Goal: Information Seeking & Learning: Check status

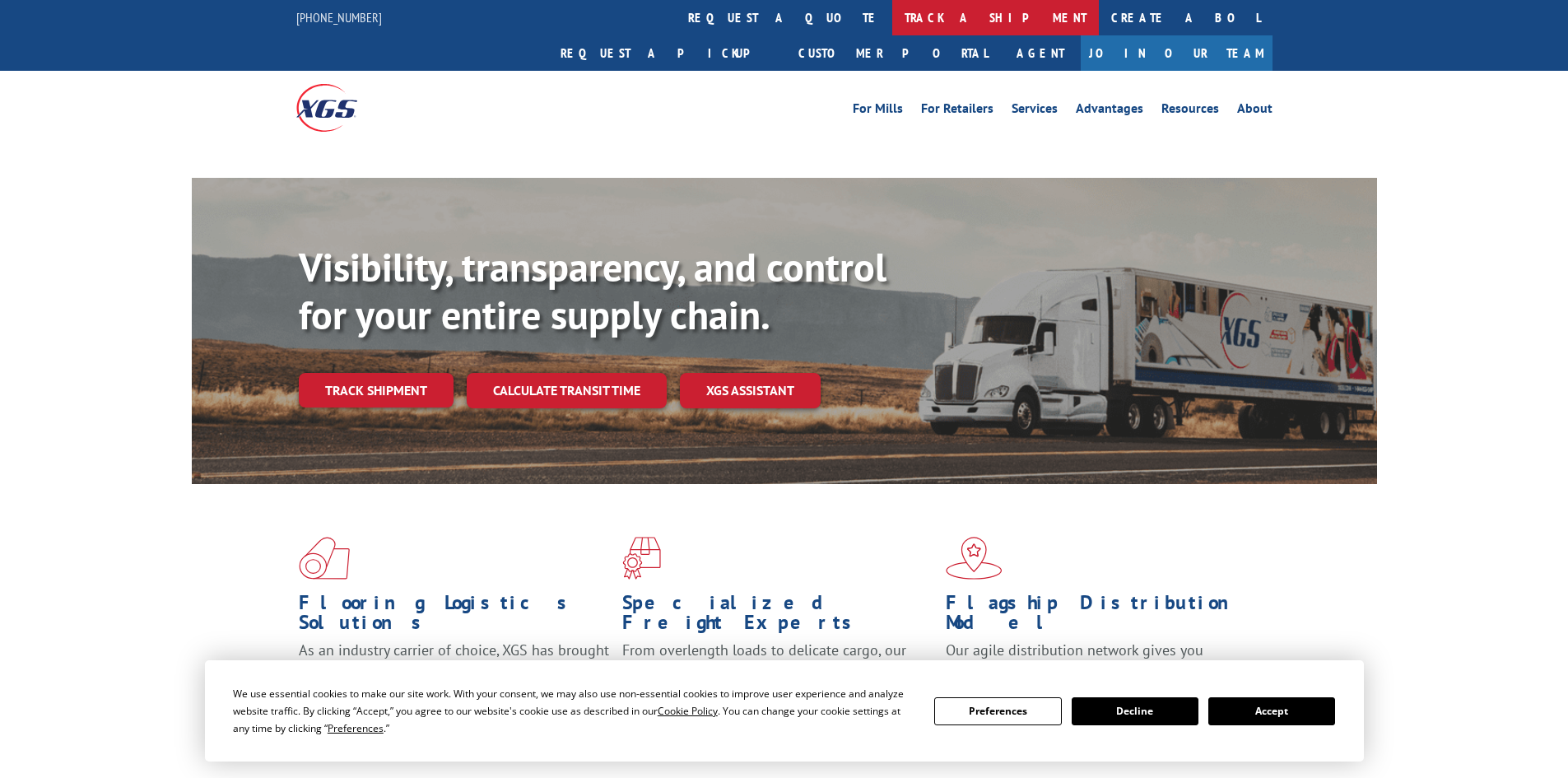
click at [892, 14] on link "track a shipment" at bounding box center [995, 17] width 206 height 35
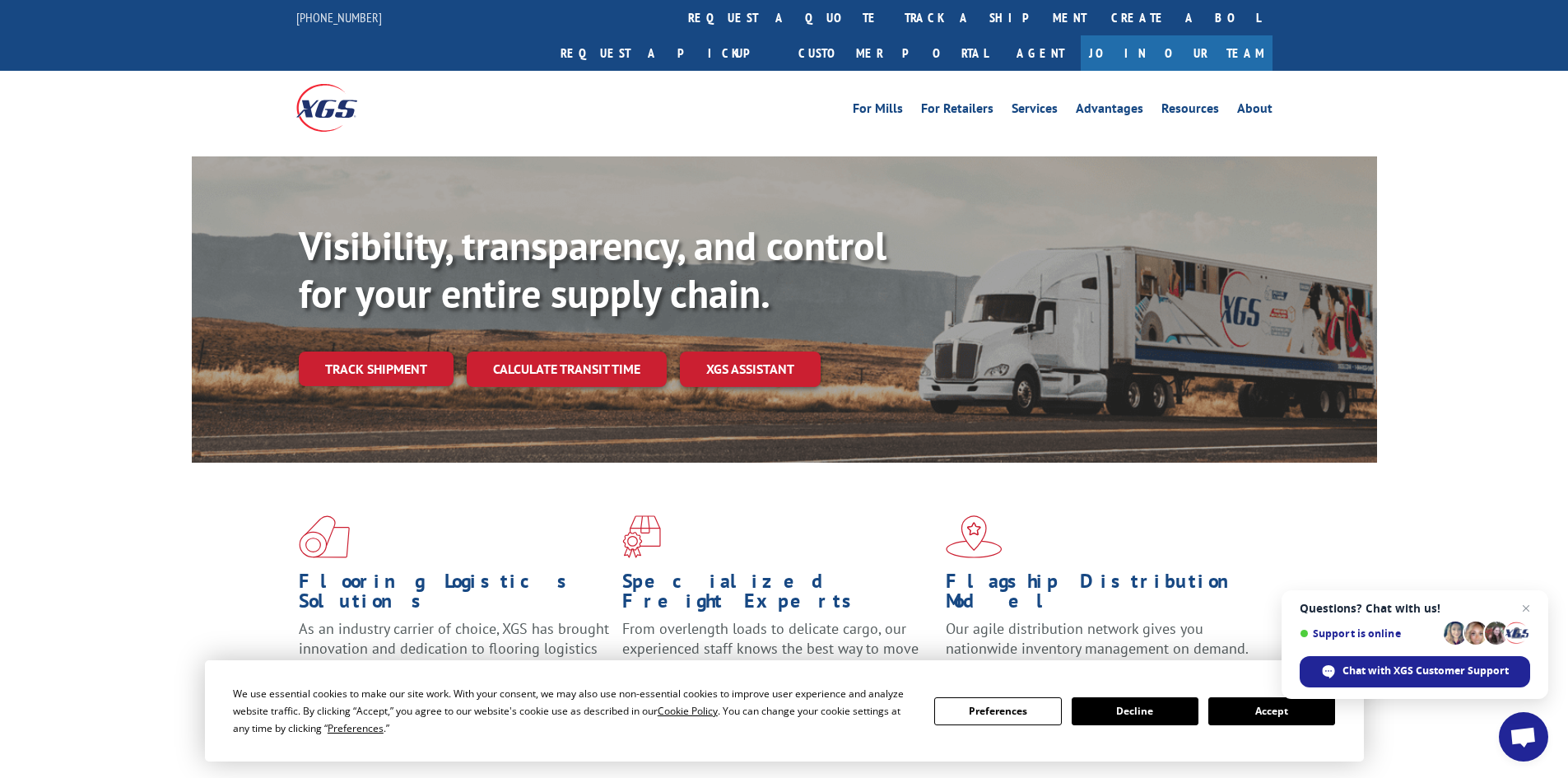
drag, startPoint x: 406, startPoint y: 329, endPoint x: 503, endPoint y: 292, distance: 103.8
click at [406, 352] on link "Track shipment" at bounding box center [376, 369] width 155 height 34
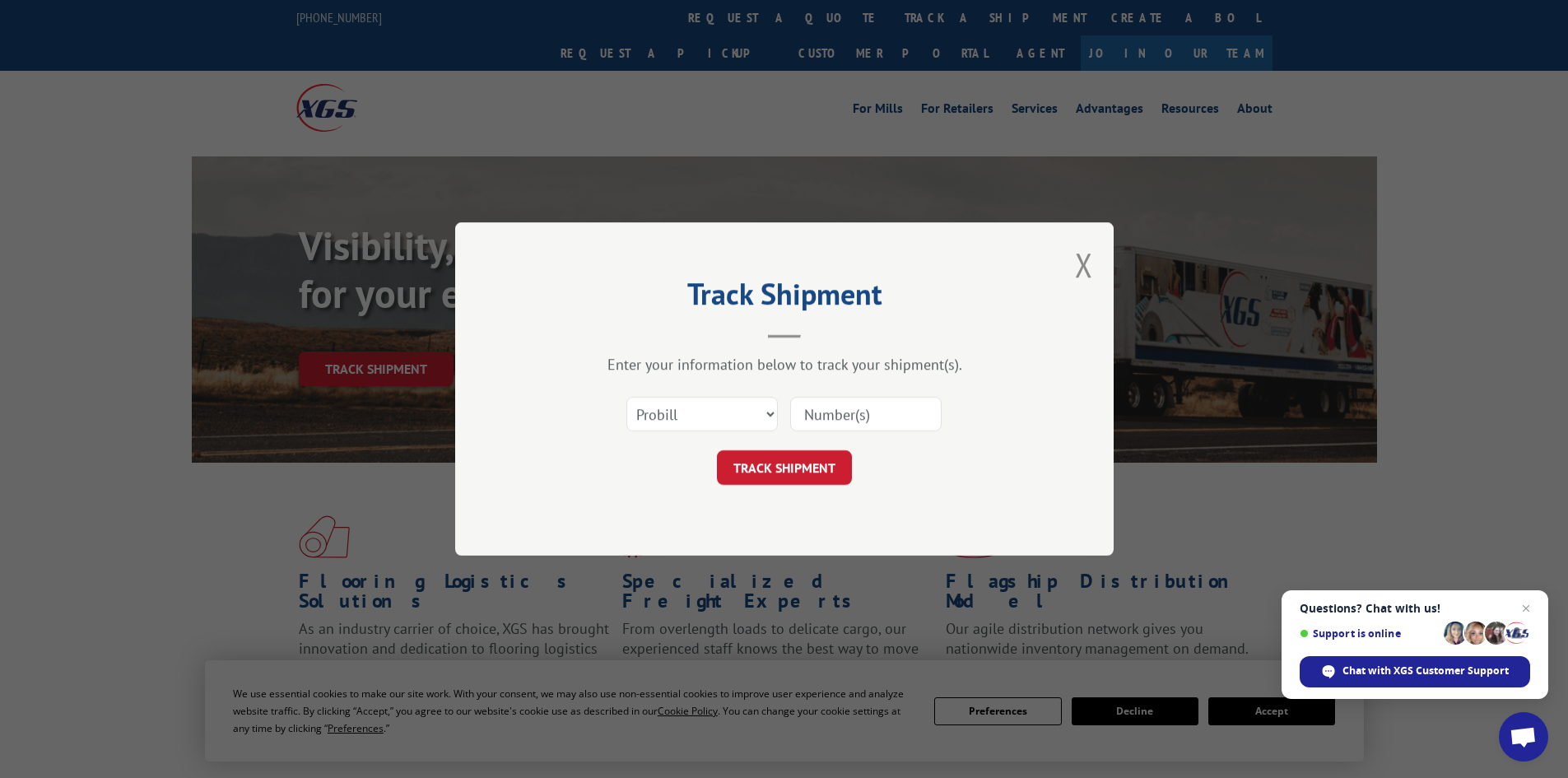
click at [924, 413] on input at bounding box center [866, 414] width 151 height 34
paste input "15472286"
type input "15472286"
drag, startPoint x: 772, startPoint y: 491, endPoint x: 763, endPoint y: 481, distance: 13.5
click at [765, 484] on div "Track Shipment Enter your information below to track your shipment(s). Select c…" at bounding box center [784, 389] width 658 height 334
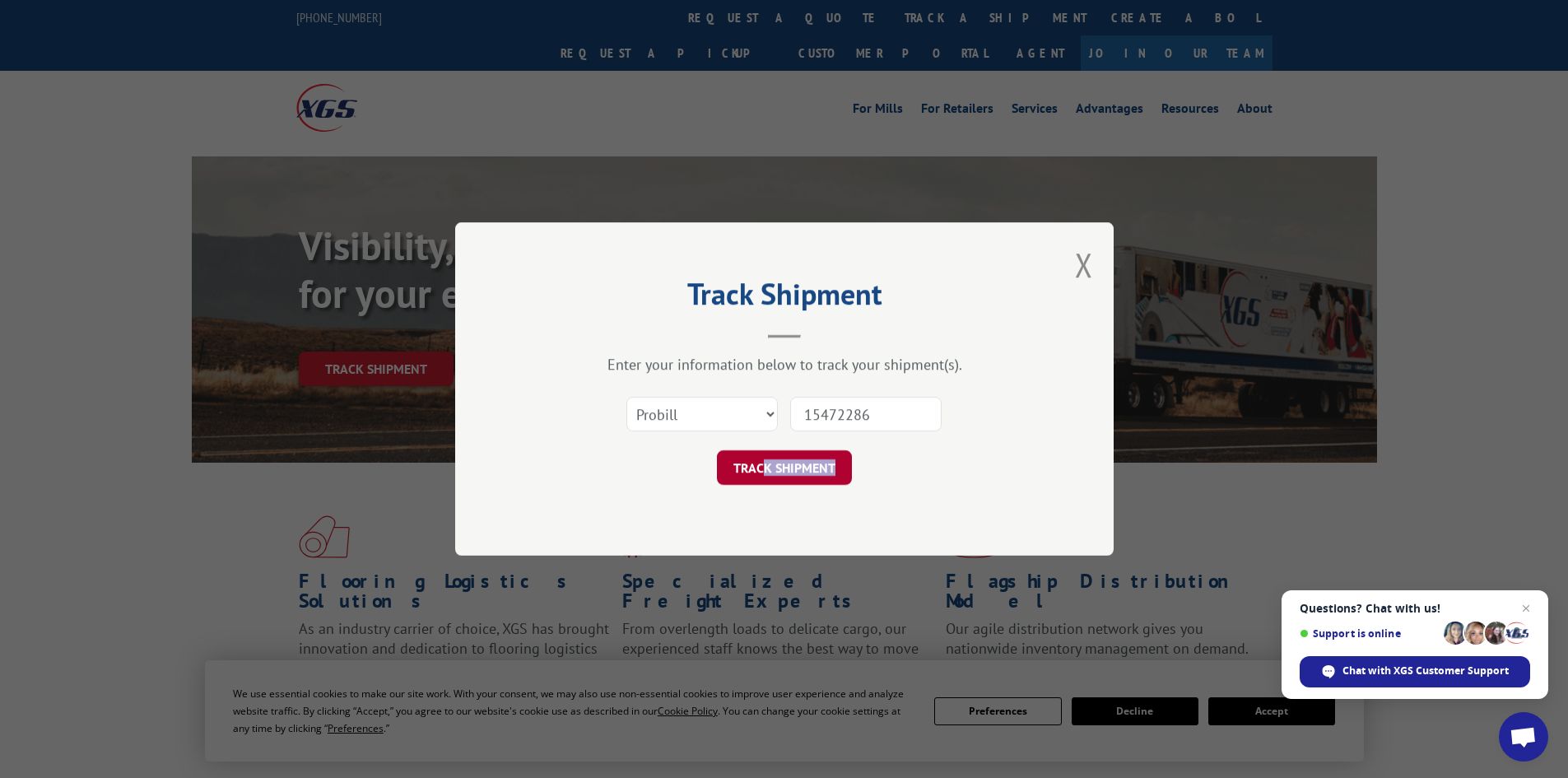
click at [759, 474] on button "TRACK SHIPMENT" at bounding box center [784, 468] width 135 height 34
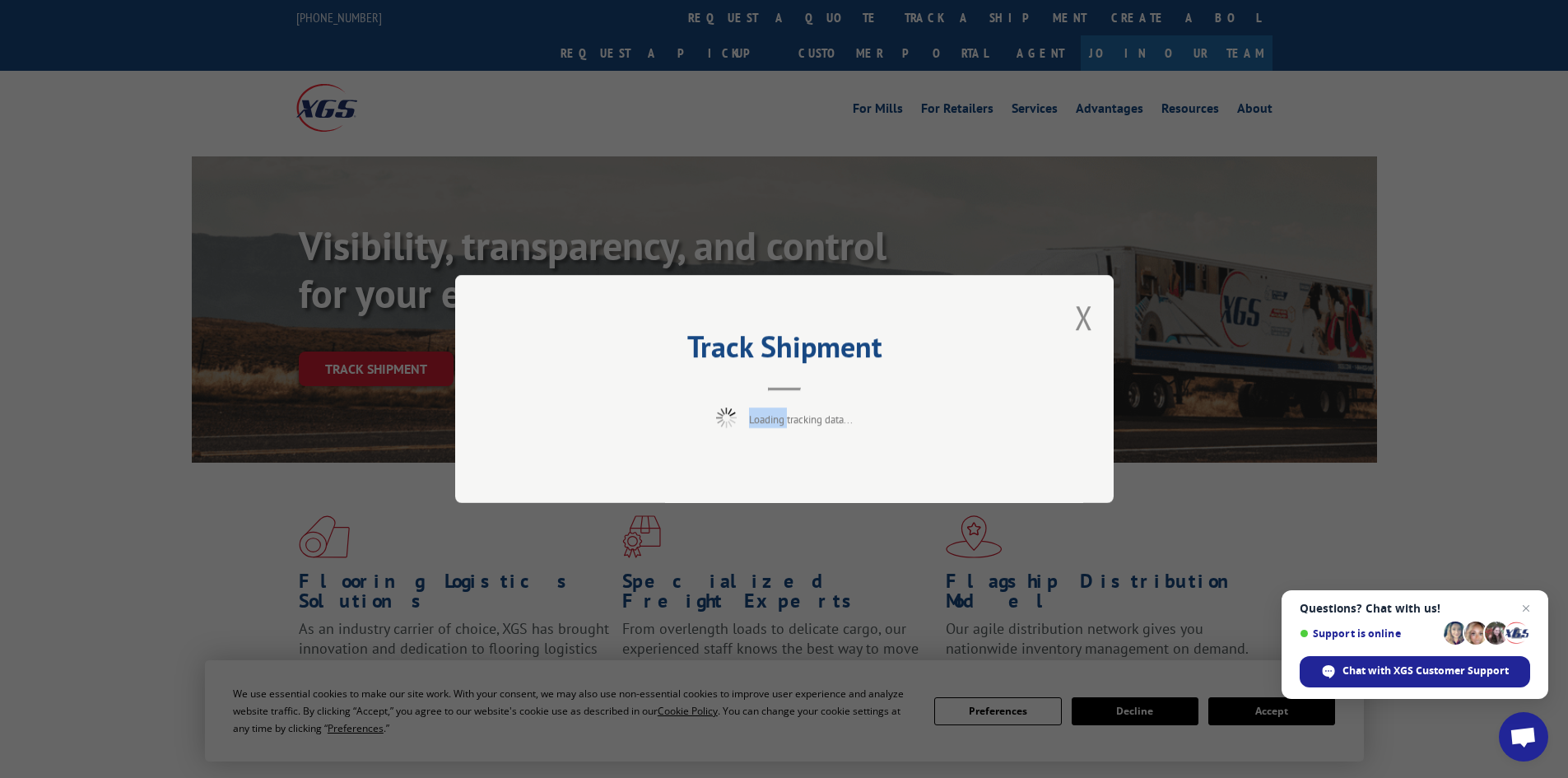
click at [759, 474] on div "Track Shipment Loading tracking data..." at bounding box center [784, 389] width 658 height 228
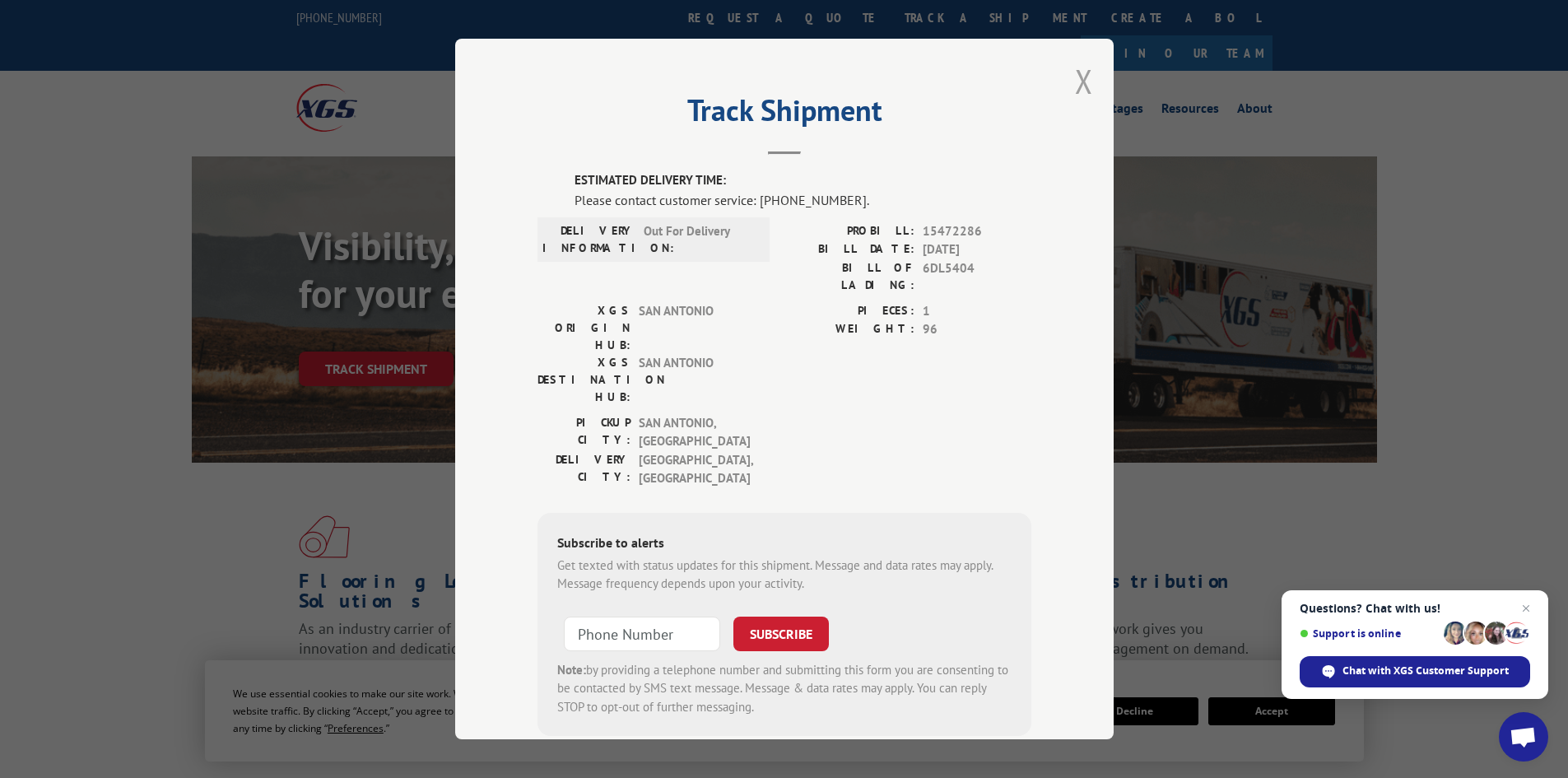
click at [1075, 82] on button "Close modal" at bounding box center [1083, 81] width 18 height 44
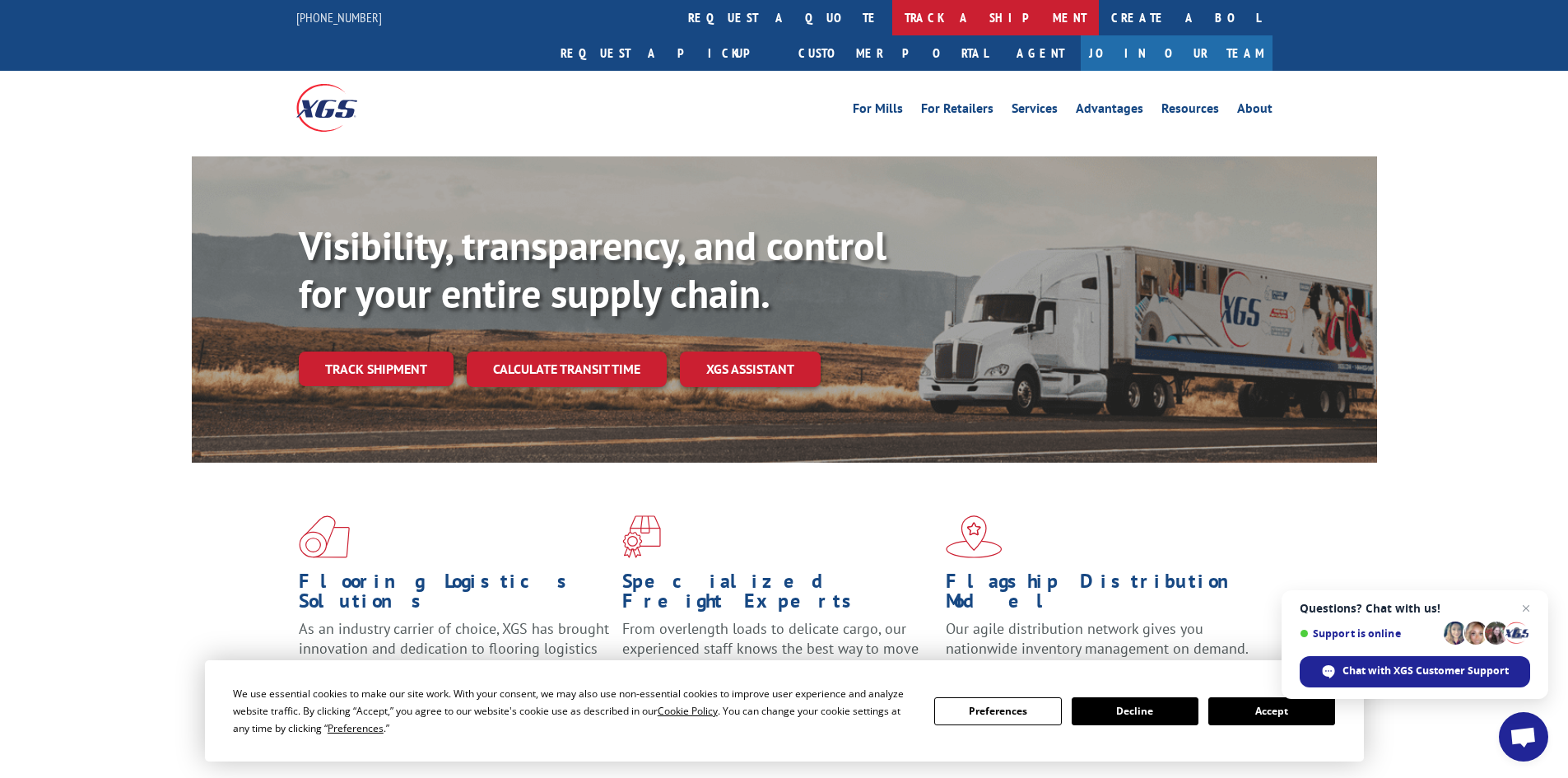
click at [892, 21] on link "track a shipment" at bounding box center [995, 17] width 206 height 35
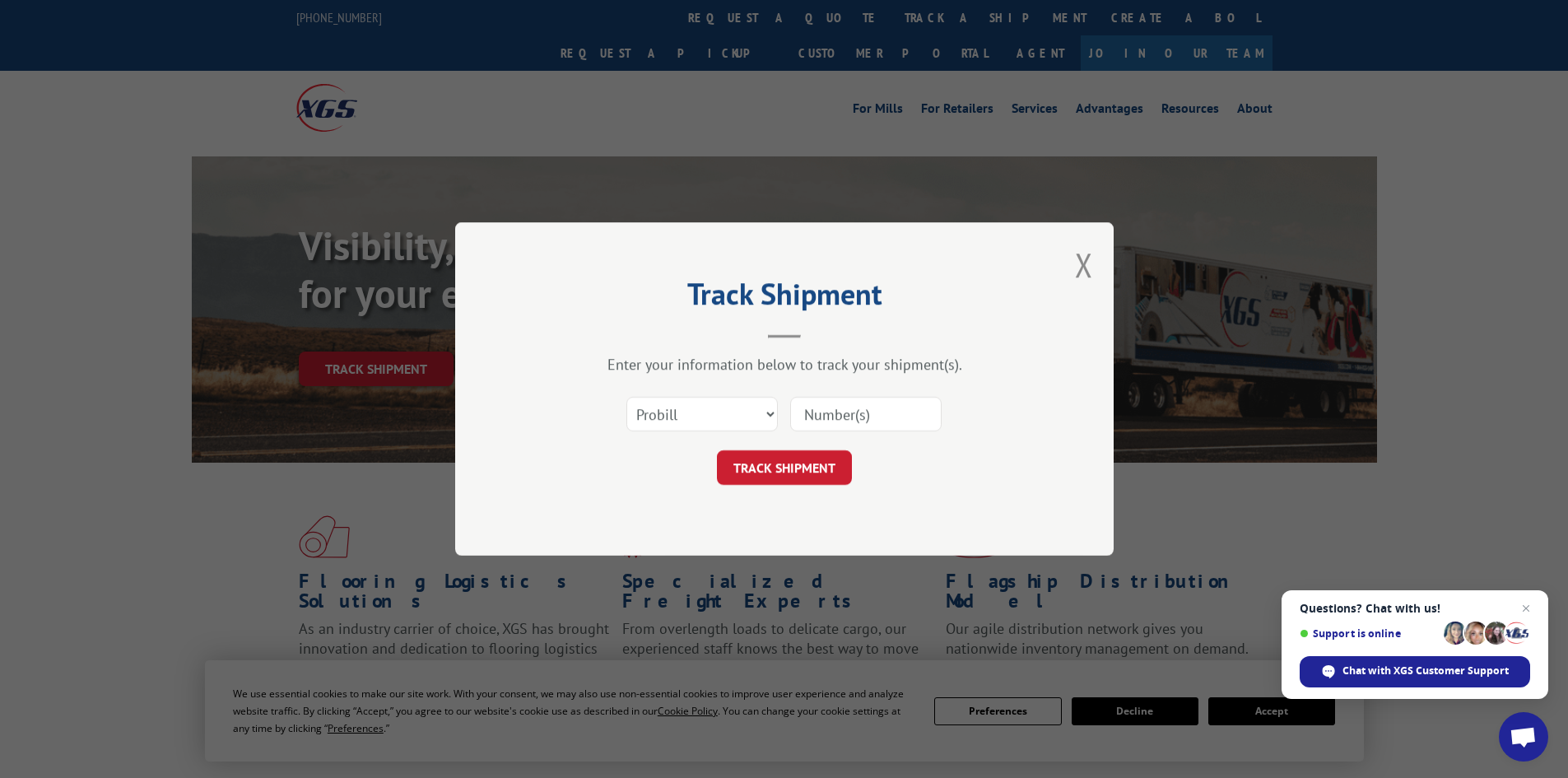
paste input "17604553"
type input "17604553"
click at [791, 470] on button "TRACK SHIPMENT" at bounding box center [784, 468] width 135 height 34
